Goal: Navigation & Orientation: Find specific page/section

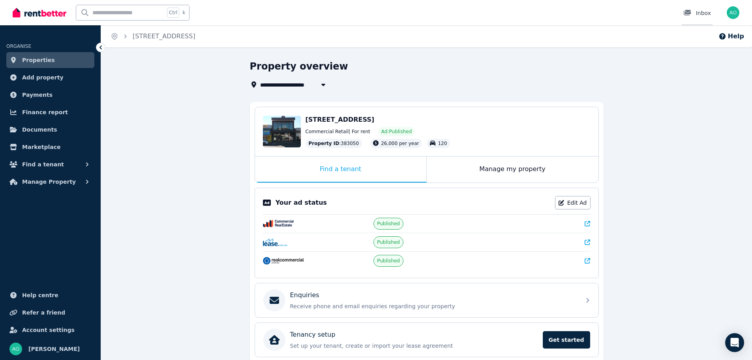
click at [696, 14] on div at bounding box center [689, 13] width 13 height 8
